Goal: Check status: Check status

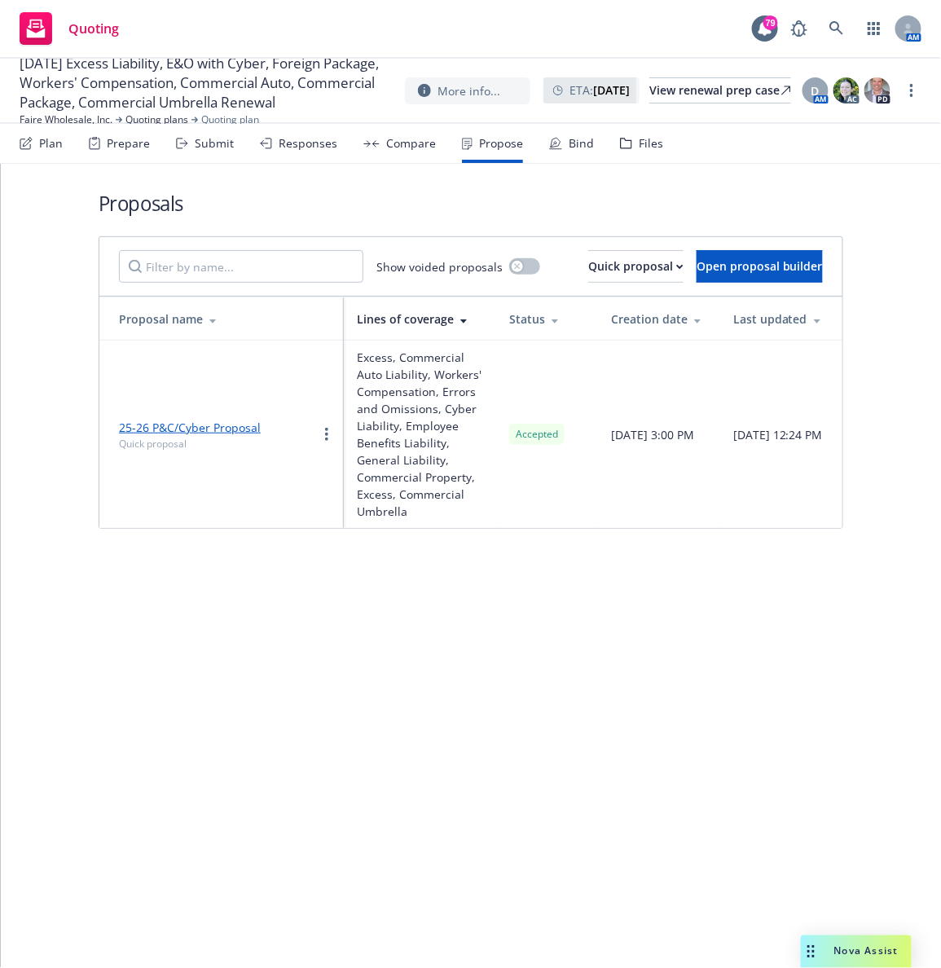
click at [300, 15] on div "Quoting 79 AM" at bounding box center [470, 29] width 941 height 59
click at [468, 5] on div "Quoting 79 AM" at bounding box center [470, 29] width 941 height 59
